Goal: Task Accomplishment & Management: Manage account settings

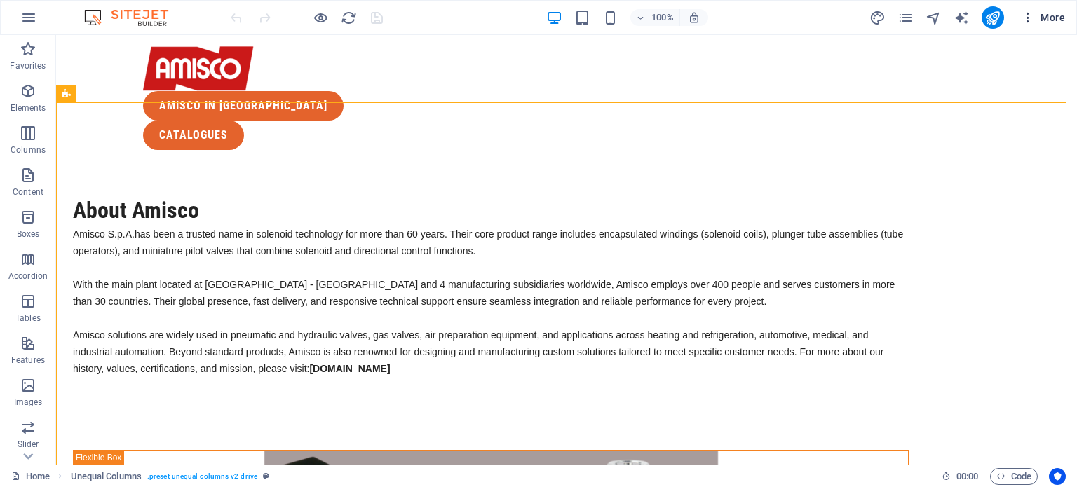
click at [1069, 14] on button "More" at bounding box center [1042, 17] width 55 height 22
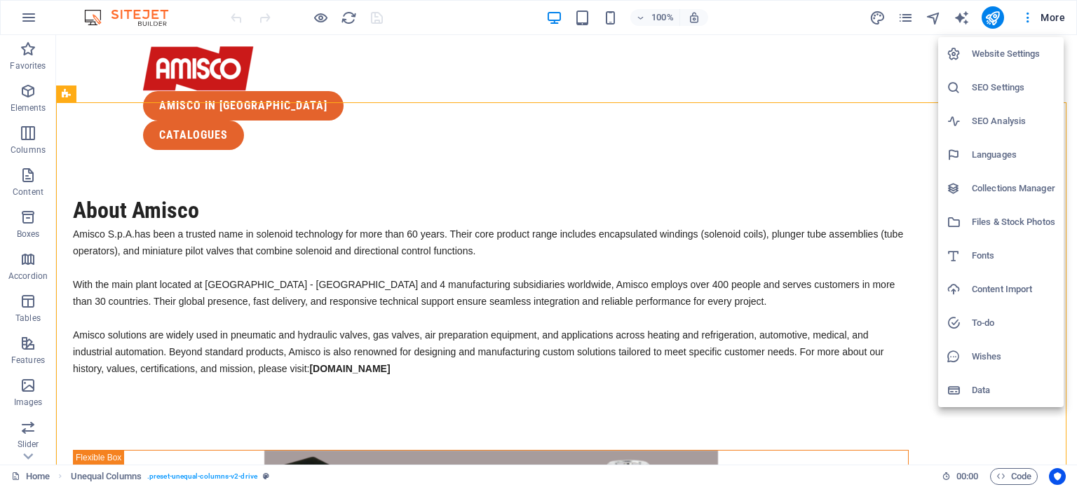
click at [1032, 48] on h6 "Website Settings" at bounding box center [1013, 54] width 83 height 17
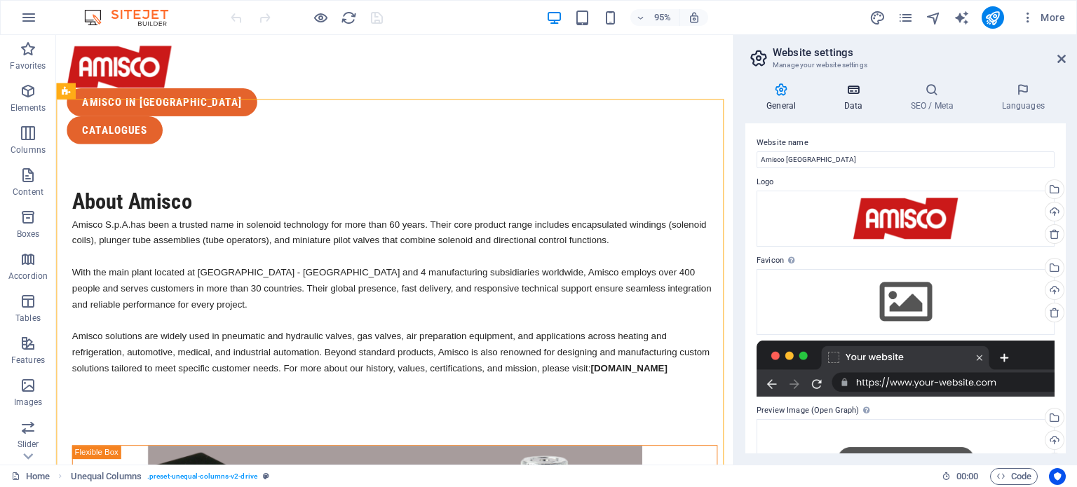
click at [858, 94] on icon at bounding box center [852, 90] width 61 height 14
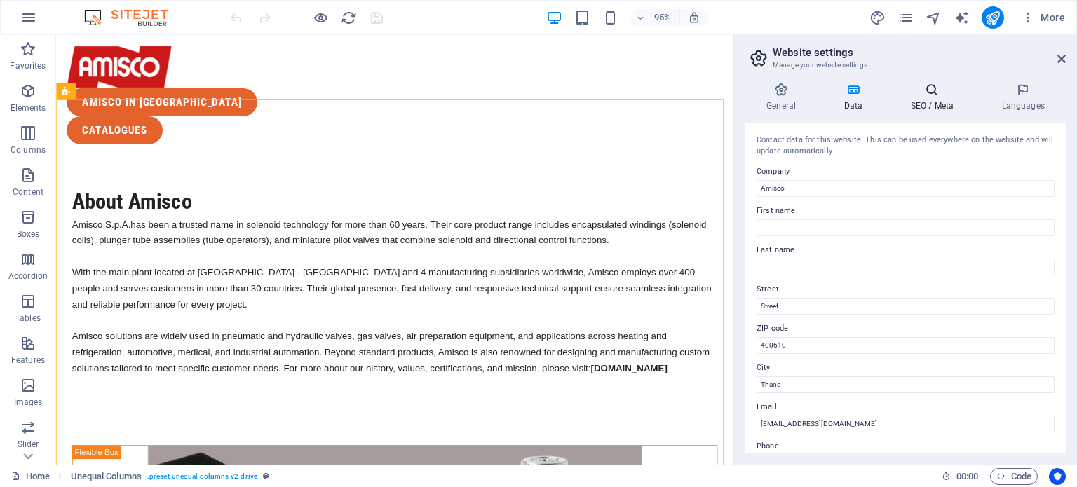
click at [947, 93] on icon at bounding box center [932, 90] width 86 height 14
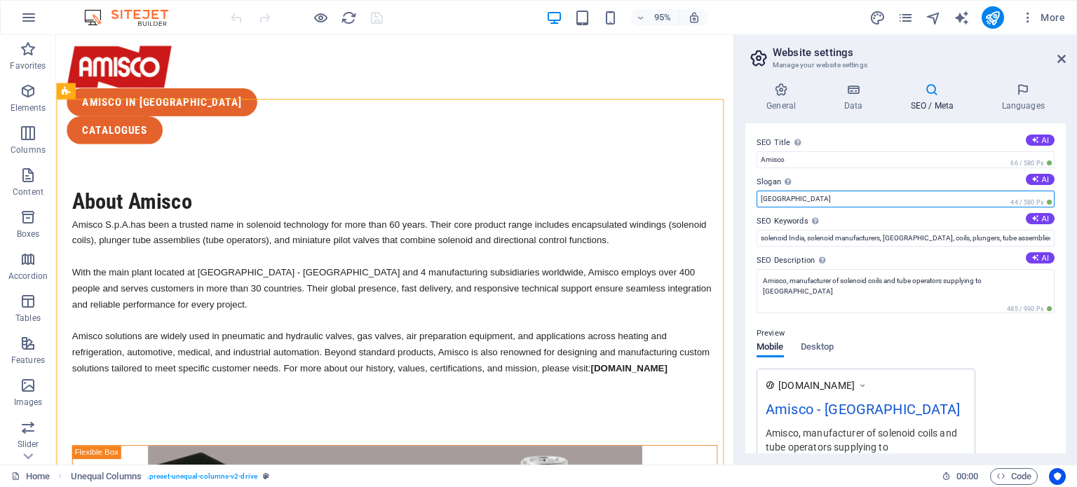
click at [758, 196] on input "[GEOGRAPHIC_DATA]" at bounding box center [906, 199] width 298 height 17
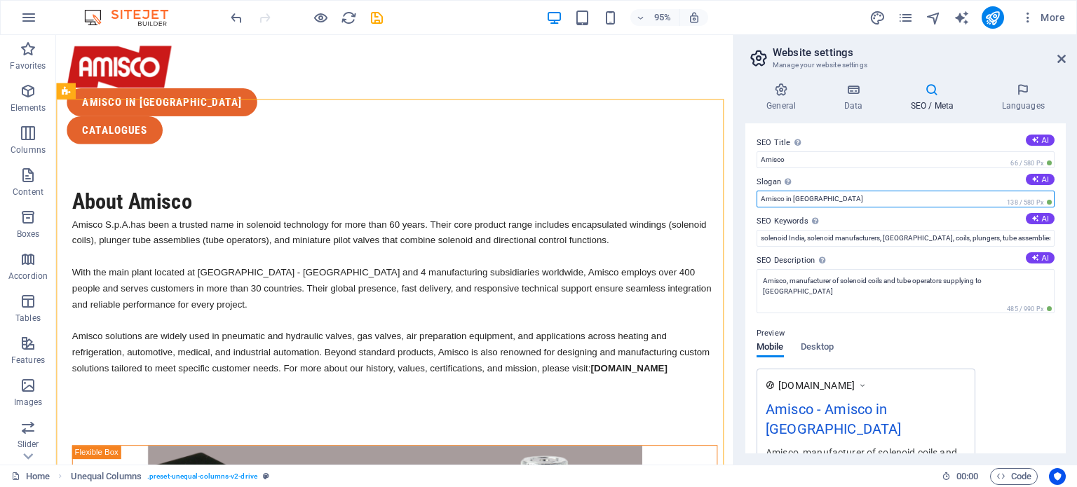
type input "Amisco in [GEOGRAPHIC_DATA]"
click at [933, 215] on label "SEO Keywords Comma-separated list of keywords representing your website. AI" at bounding box center [906, 221] width 298 height 17
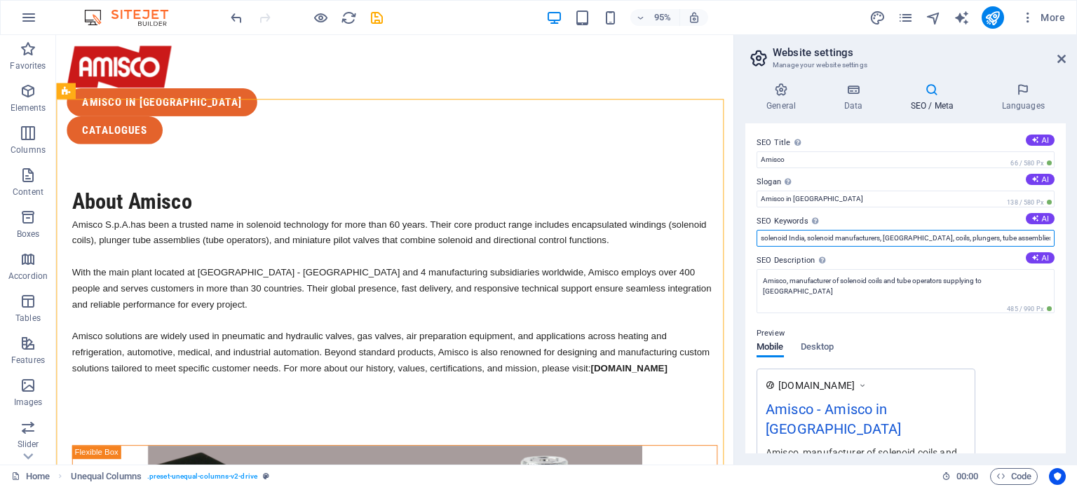
click at [933, 230] on input "solenoid India, solenoid manufacturers, [GEOGRAPHIC_DATA], coils, plungers, tub…" at bounding box center [906, 238] width 298 height 17
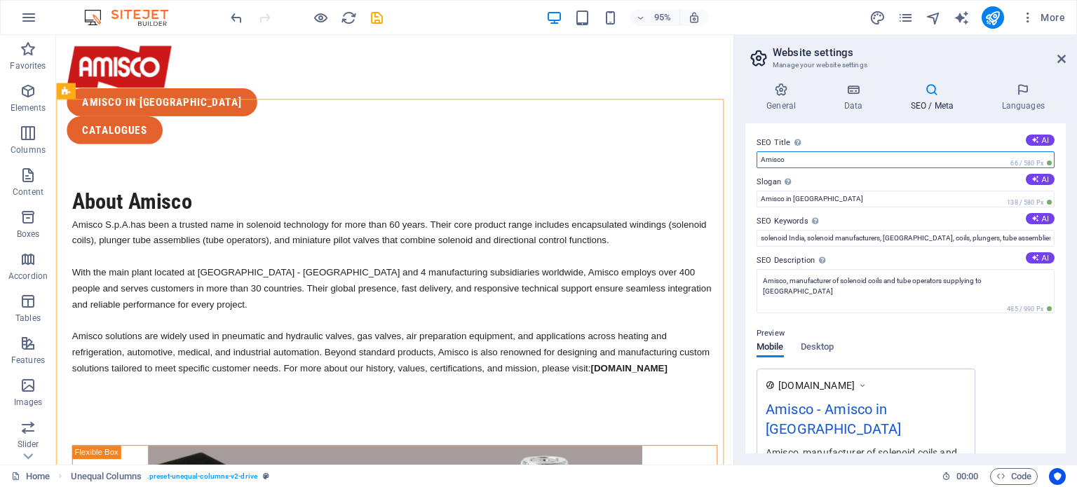
click at [810, 158] on input "Amisco" at bounding box center [906, 159] width 298 height 17
click at [822, 137] on label "SEO Title The title of your website - make it something that stands out in sear…" at bounding box center [906, 143] width 298 height 17
click at [822, 151] on input "Amisco" at bounding box center [906, 159] width 298 height 17
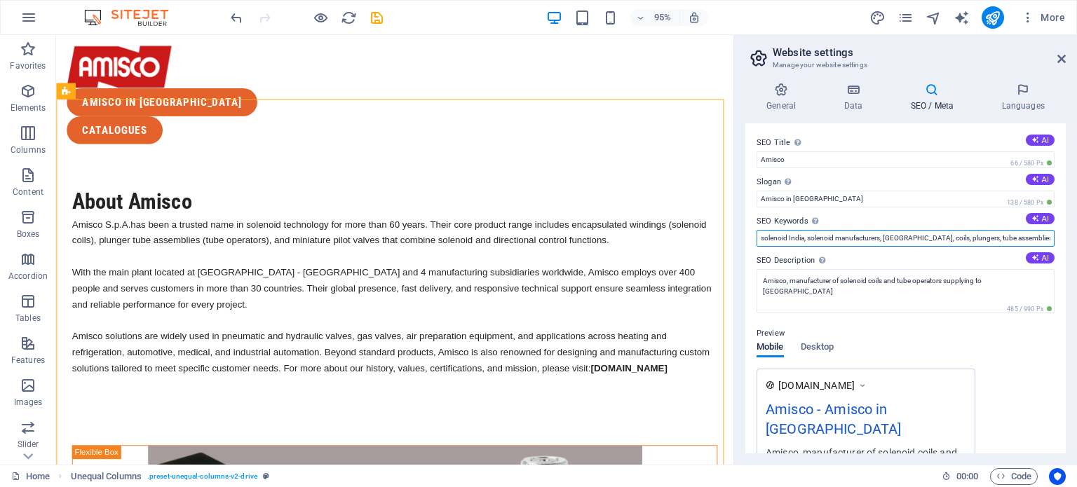
drag, startPoint x: 883, startPoint y: 238, endPoint x: 903, endPoint y: 238, distance: 19.6
click at [903, 238] on input "solenoid India, solenoid manufacturers, [GEOGRAPHIC_DATA], coils, plungers, tub…" at bounding box center [906, 238] width 298 height 17
click at [959, 238] on input "solenoid India, solenoid manufacturers, solenoid coils, plungers, tube assembli…" at bounding box center [906, 238] width 298 height 17
click at [959, 241] on input "solenoid India, solenoid manufacturers, solenoid coils, plungers,plunger tube a…" at bounding box center [906, 238] width 298 height 17
type input "solenoid India, solenoid manufacturers, solenoid coils, plungers, plunger tube …"
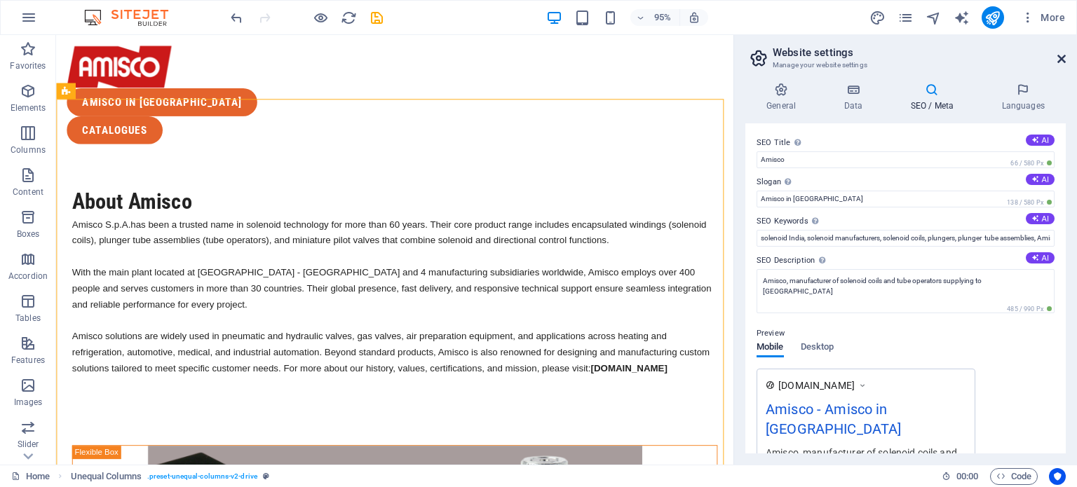
click at [1064, 60] on icon at bounding box center [1061, 58] width 8 height 11
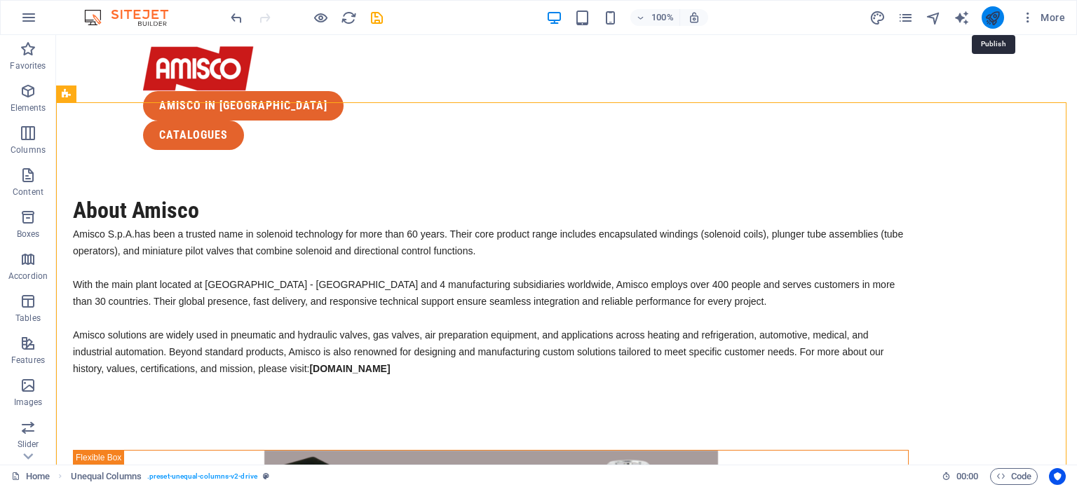
click at [992, 22] on icon "publish" at bounding box center [992, 18] width 16 height 16
